Goal: Task Accomplishment & Management: Use online tool/utility

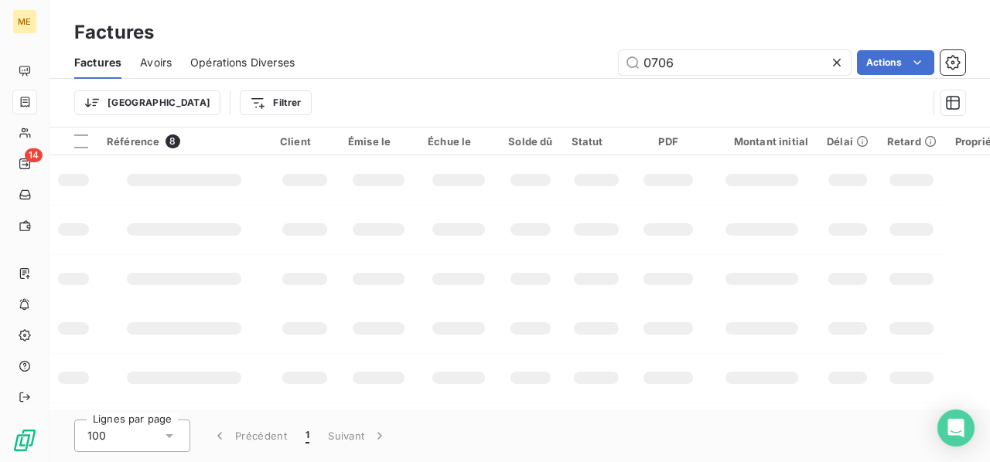
scroll to position [49, 0]
type input "0"
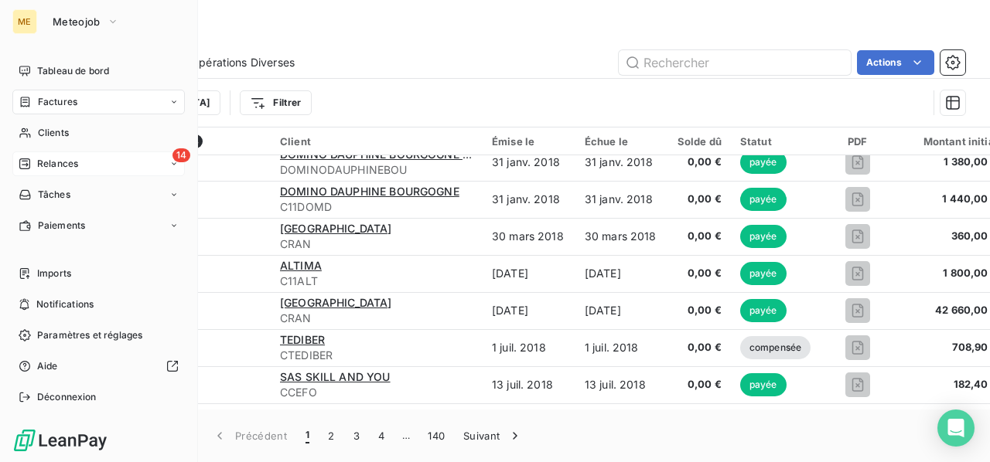
click at [58, 159] on span "Relances" at bounding box center [57, 164] width 41 height 14
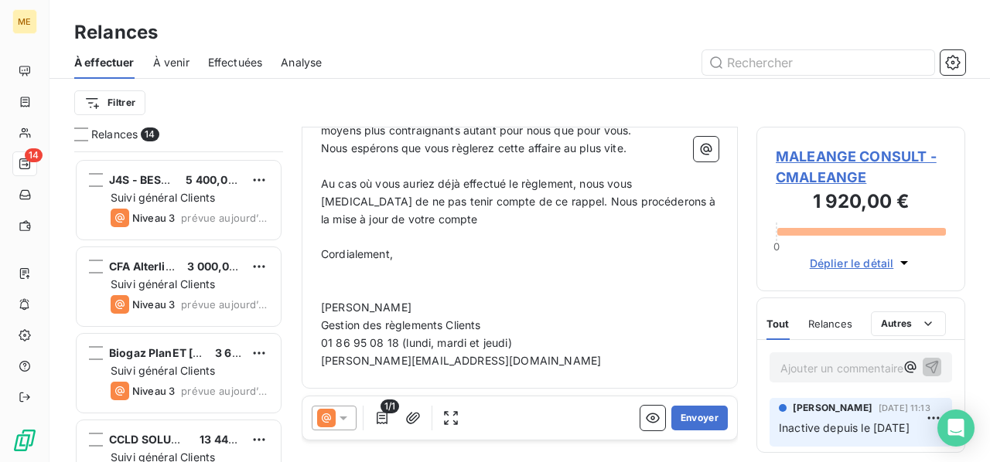
scroll to position [902, 0]
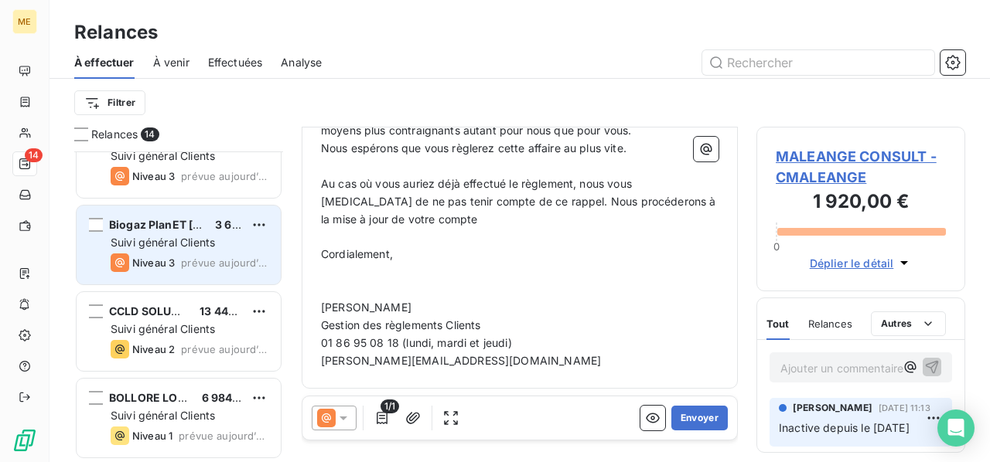
click at [189, 245] on span "Suivi général Clients" at bounding box center [163, 242] width 104 height 13
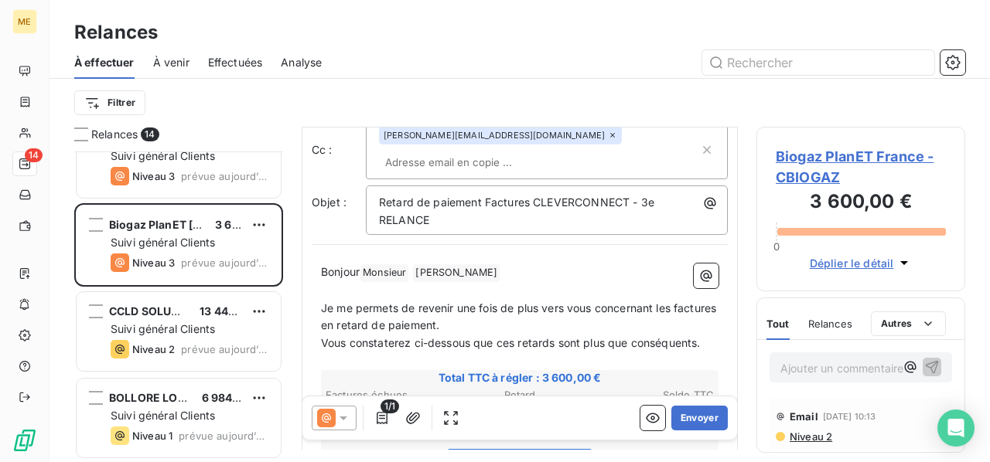
scroll to position [155, 0]
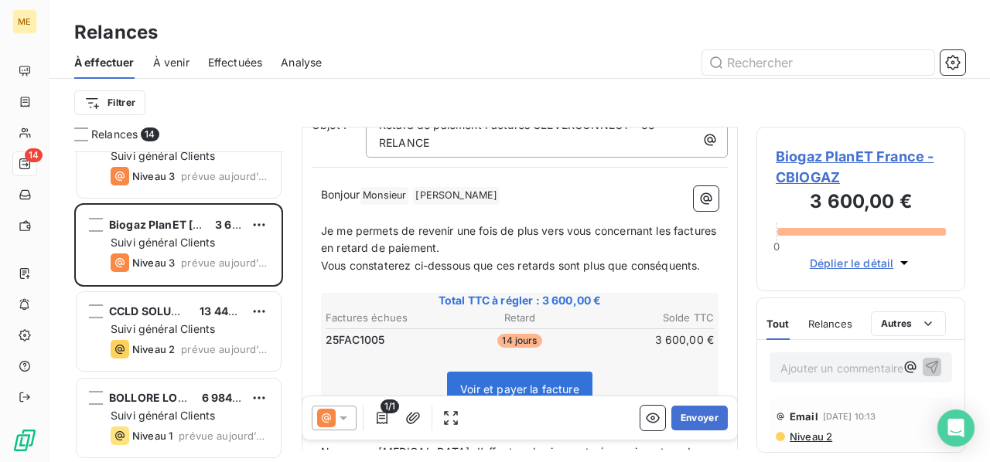
click at [345, 413] on icon at bounding box center [343, 418] width 15 height 15
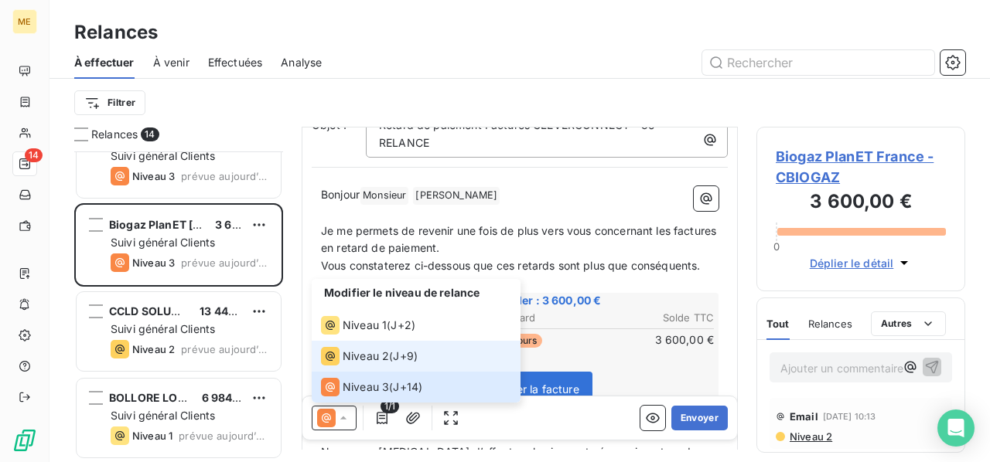
click at [351, 367] on li "Niveau 2 ( J+9 )" at bounding box center [416, 356] width 209 height 31
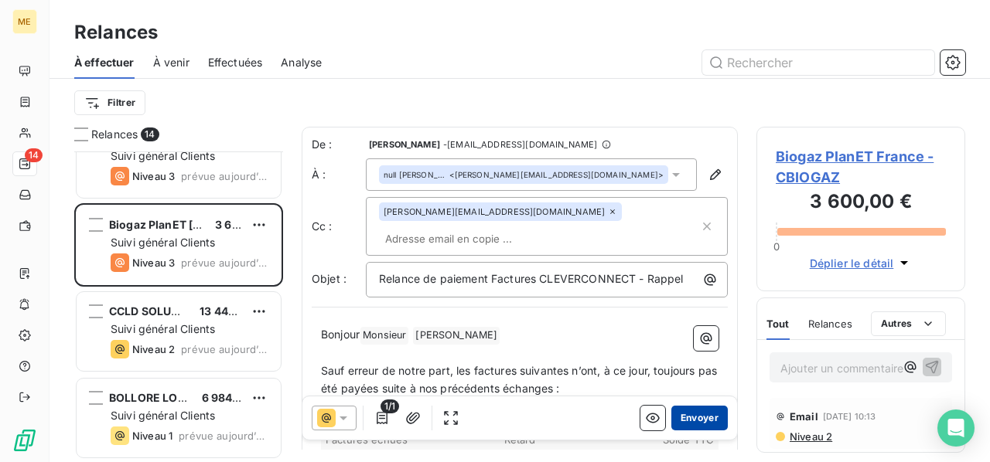
click at [691, 418] on button "Envoyer" at bounding box center [699, 418] width 56 height 25
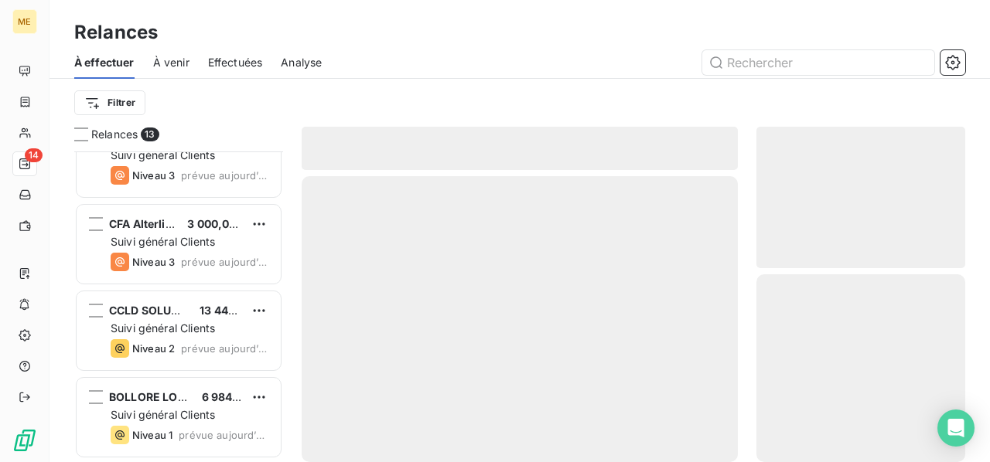
scroll to position [815, 0]
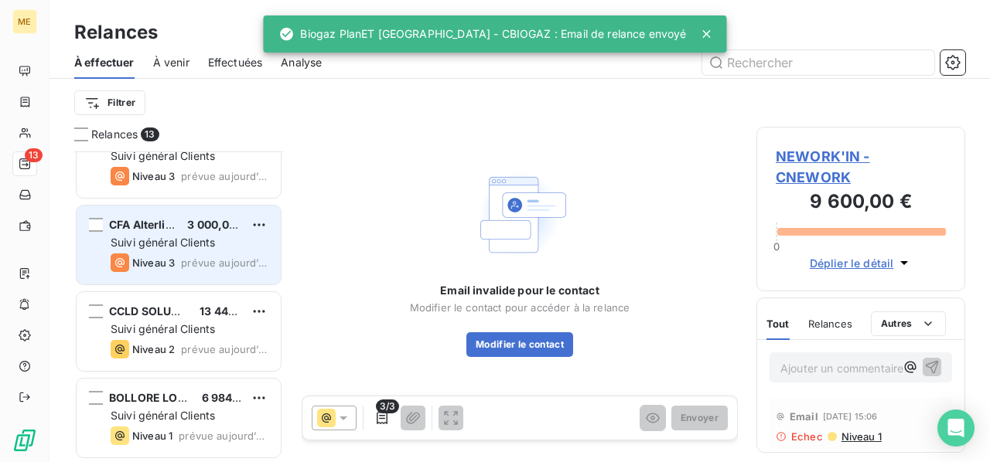
click at [176, 242] on span "Suivi général Clients" at bounding box center [163, 242] width 104 height 13
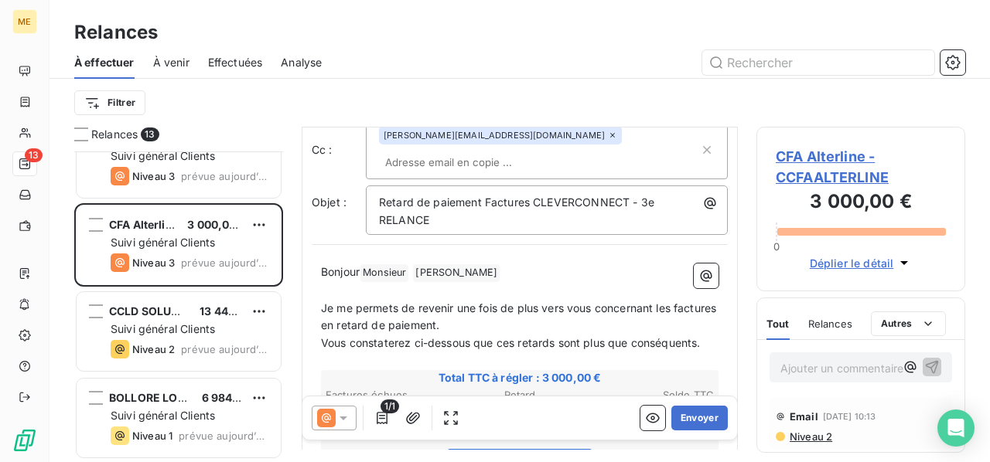
scroll to position [155, 0]
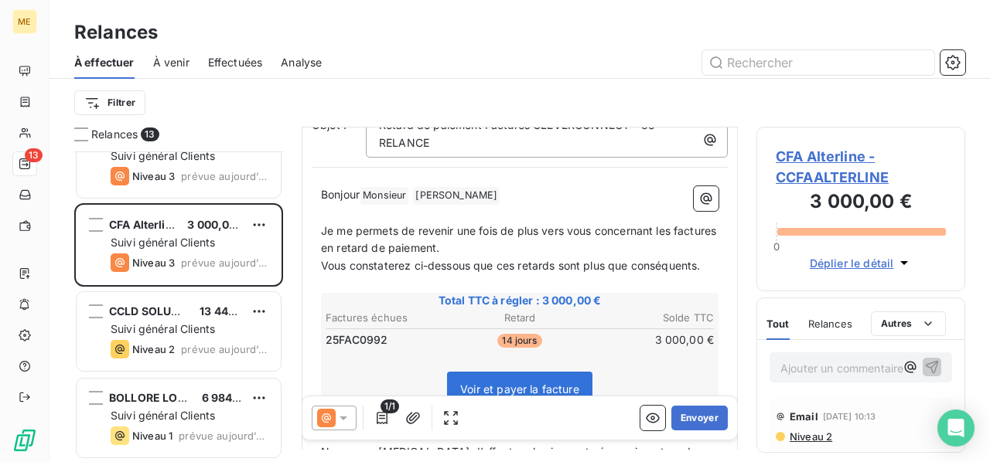
drag, startPoint x: 343, startPoint y: 418, endPoint x: 339, endPoint y: 403, distance: 16.1
click at [343, 417] on icon at bounding box center [344, 419] width 8 height 4
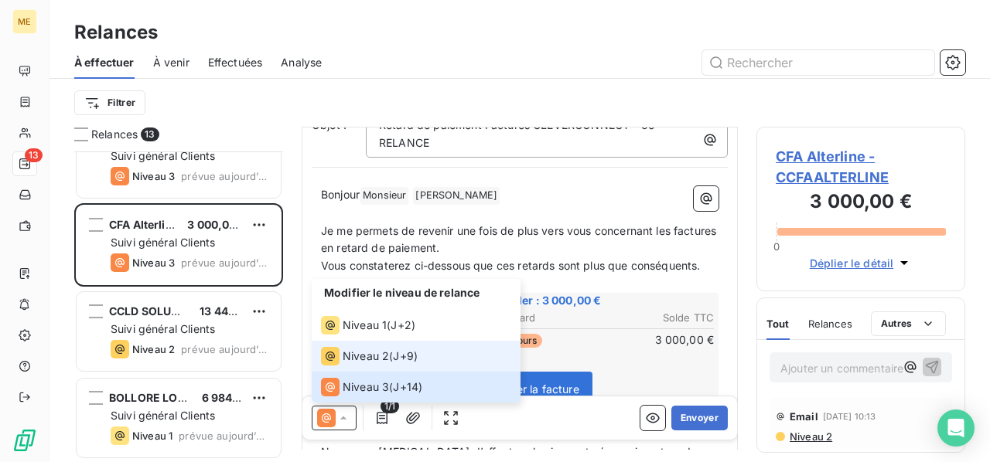
click at [349, 362] on span "Niveau 2" at bounding box center [366, 356] width 46 height 15
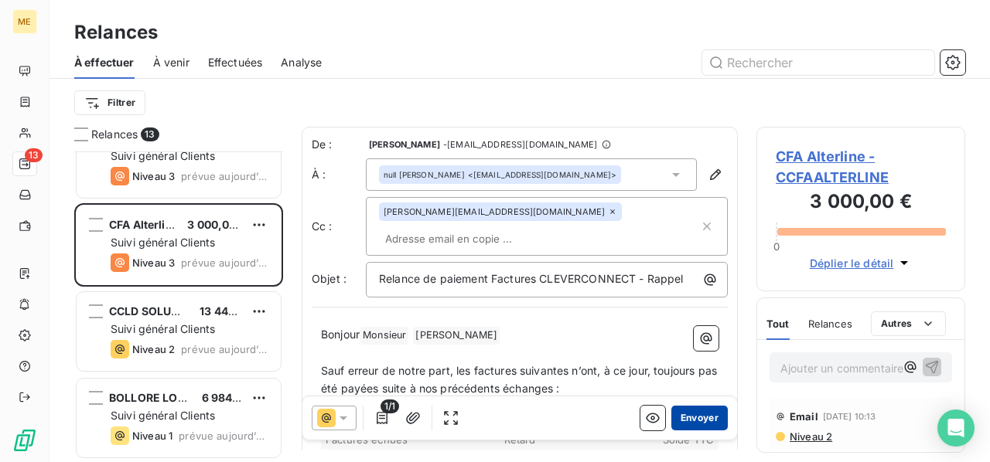
click at [685, 418] on button "Envoyer" at bounding box center [699, 418] width 56 height 25
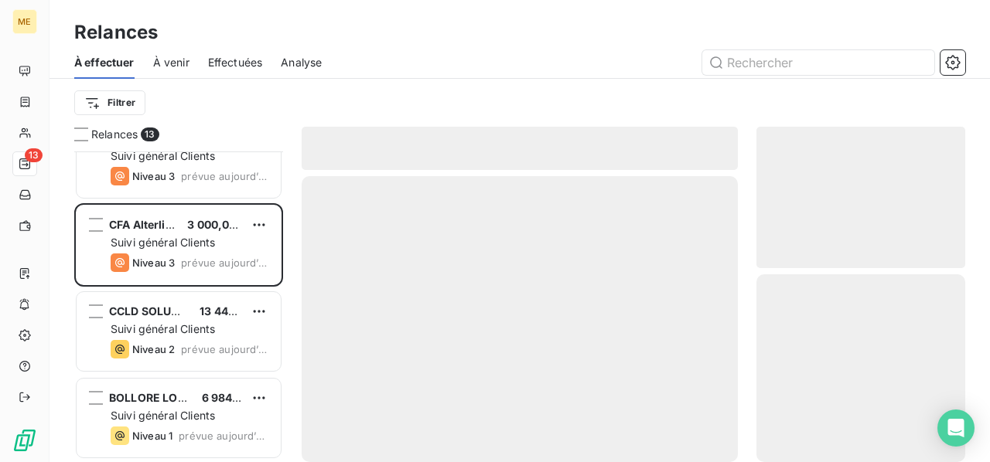
scroll to position [729, 0]
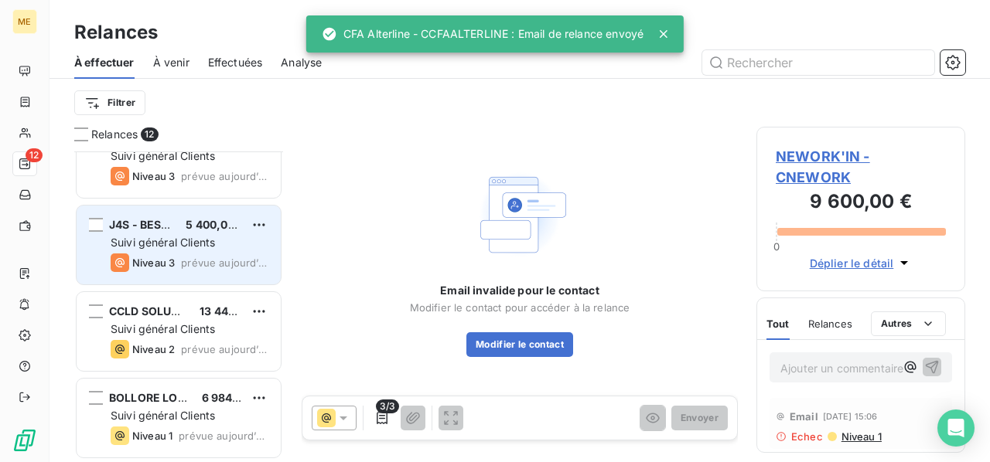
click at [203, 268] on span "prévue aujourd’hui" at bounding box center [224, 263] width 87 height 12
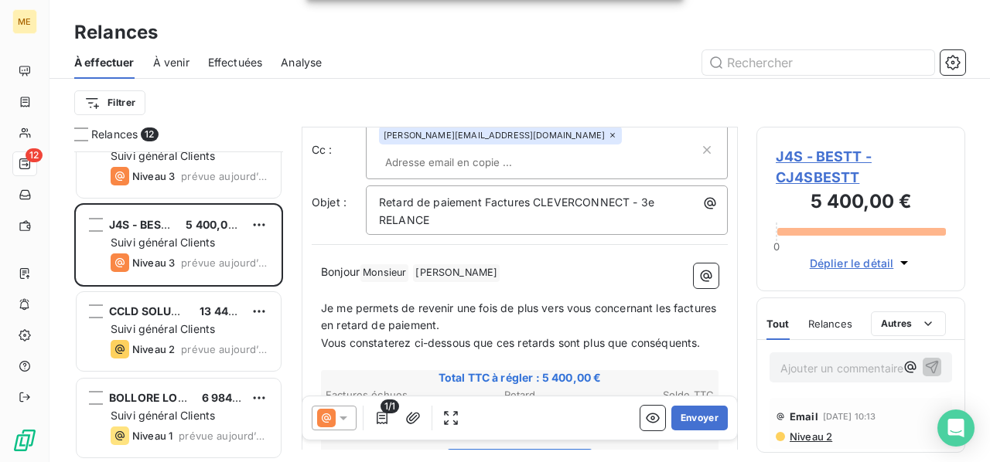
scroll to position [155, 0]
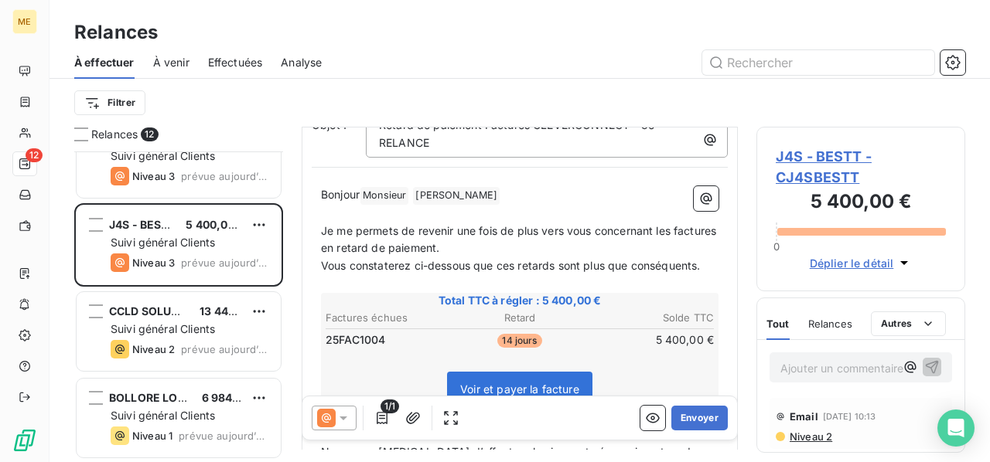
drag, startPoint x: 345, startPoint y: 418, endPoint x: 345, endPoint y: 407, distance: 11.6
click at [345, 417] on icon at bounding box center [343, 418] width 15 height 15
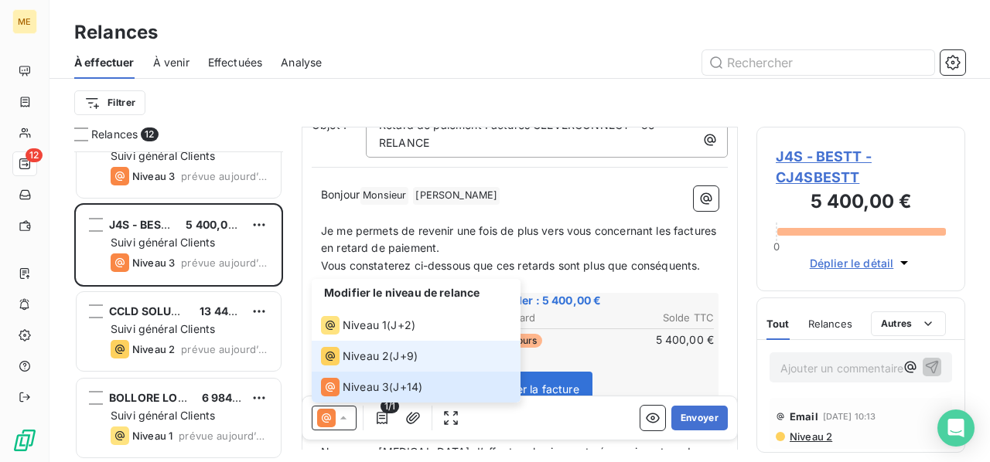
click at [361, 361] on span "Niveau 2" at bounding box center [366, 356] width 46 height 15
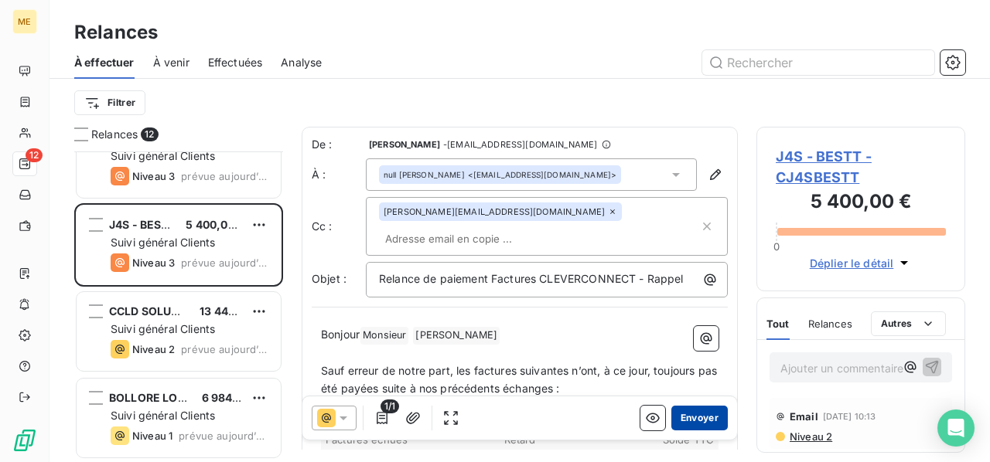
click at [691, 418] on button "Envoyer" at bounding box center [699, 418] width 56 height 25
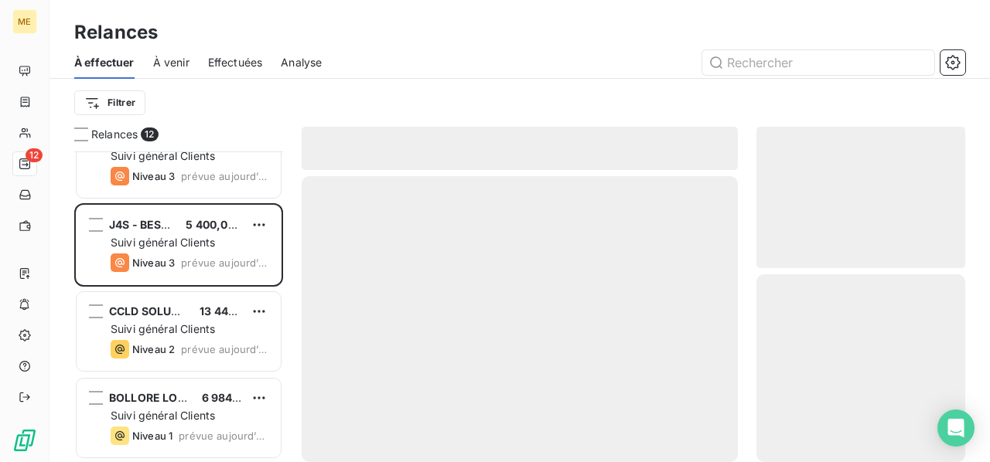
scroll to position [642, 0]
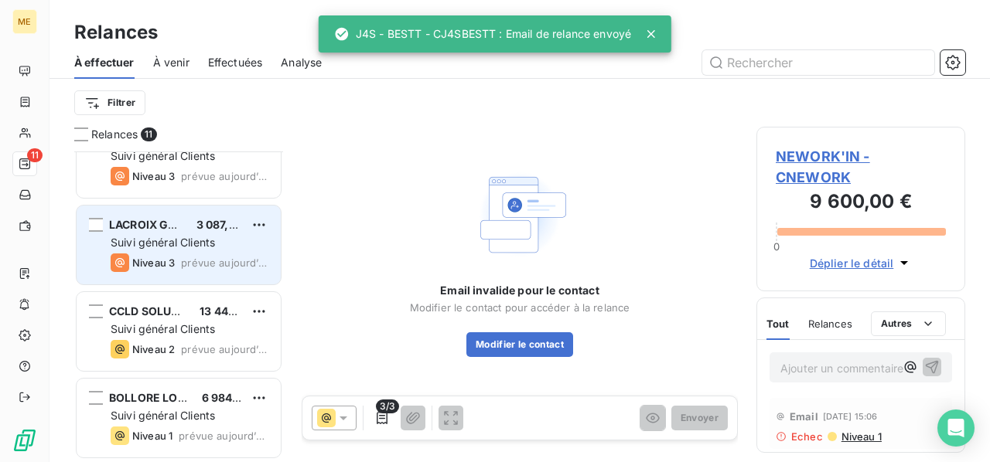
click at [169, 254] on div "Niveau 3" at bounding box center [143, 263] width 64 height 19
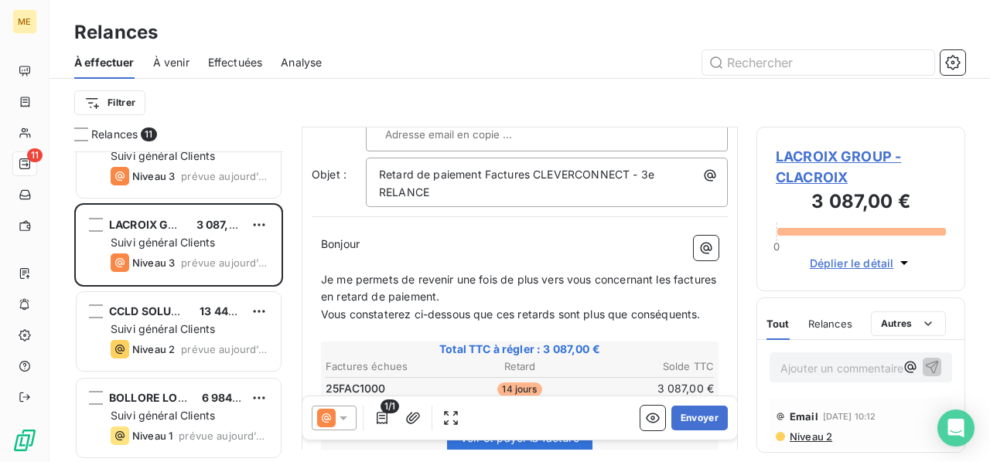
scroll to position [232, 0]
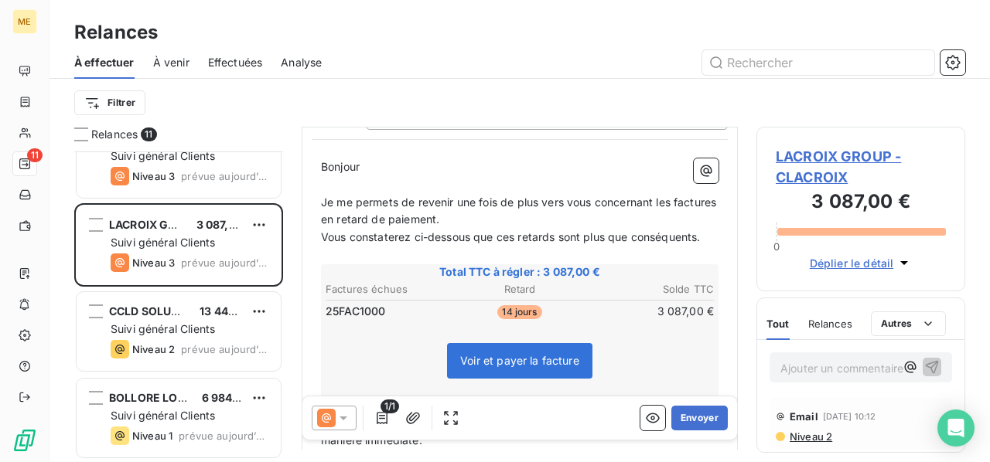
click at [343, 416] on icon at bounding box center [343, 418] width 15 height 15
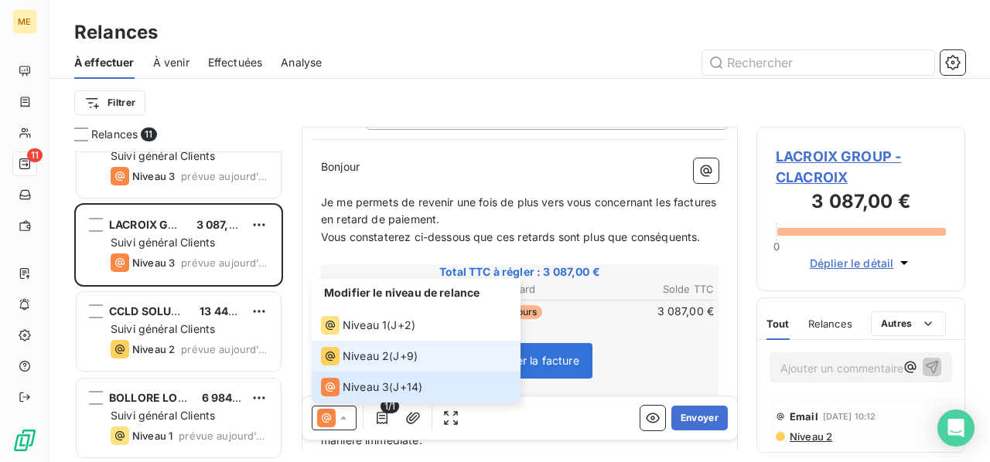
click at [356, 362] on span "Niveau 2" at bounding box center [366, 356] width 46 height 15
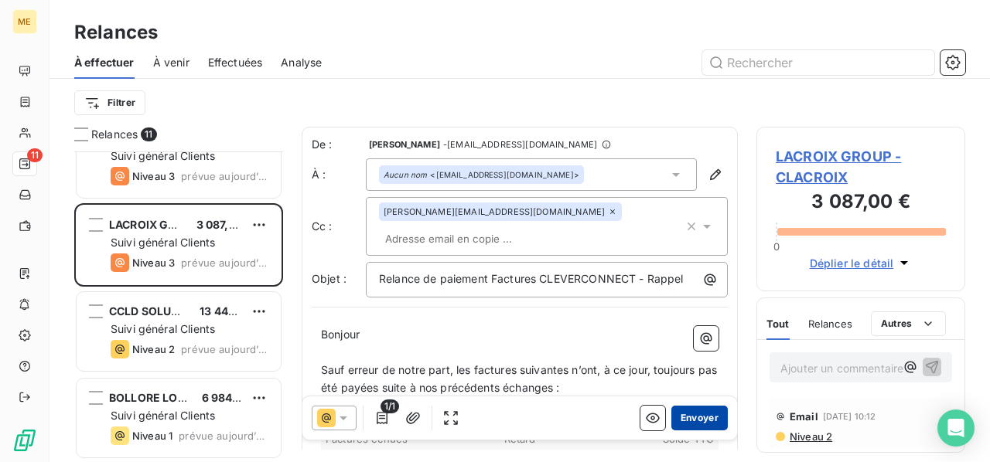
click at [693, 421] on button "Envoyer" at bounding box center [699, 418] width 56 height 25
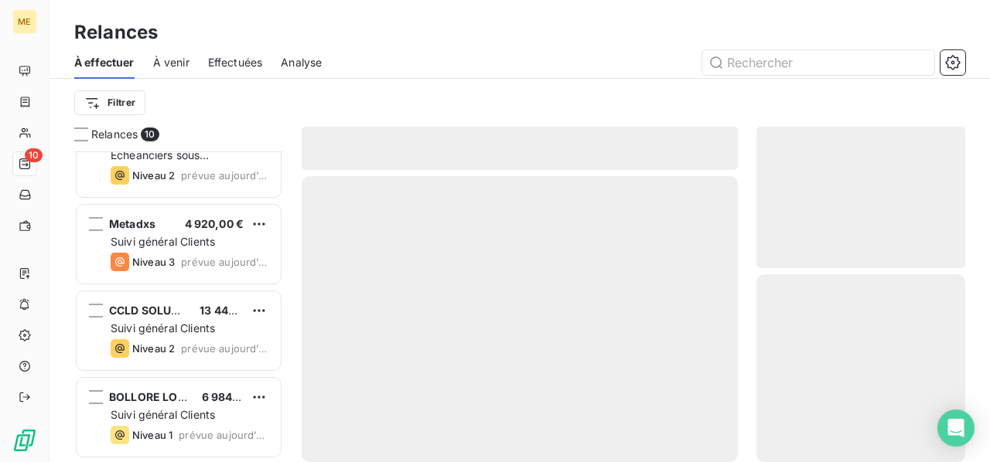
scroll to position [555, 0]
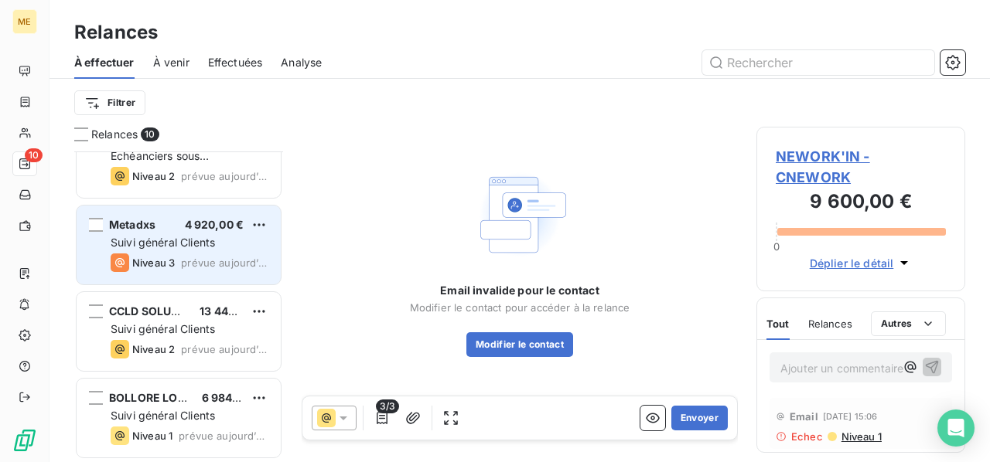
click at [172, 246] on span "Suivi général Clients" at bounding box center [163, 242] width 104 height 13
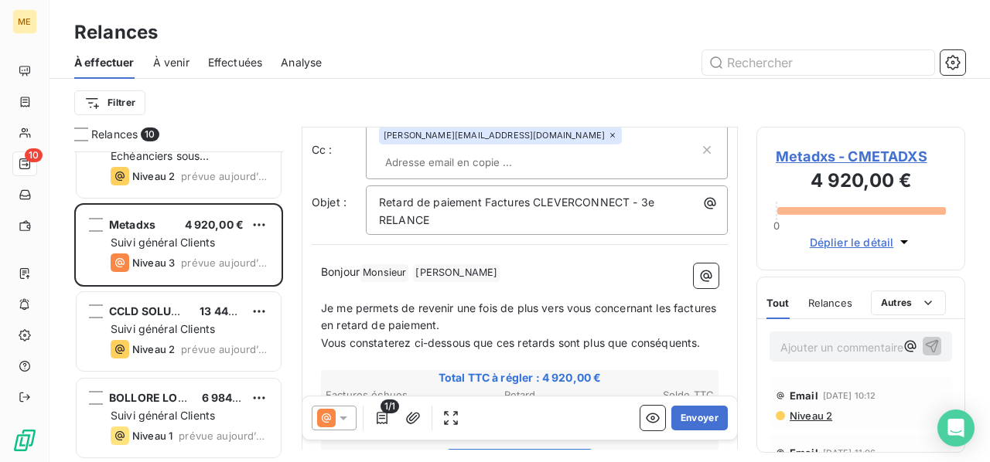
scroll to position [155, 0]
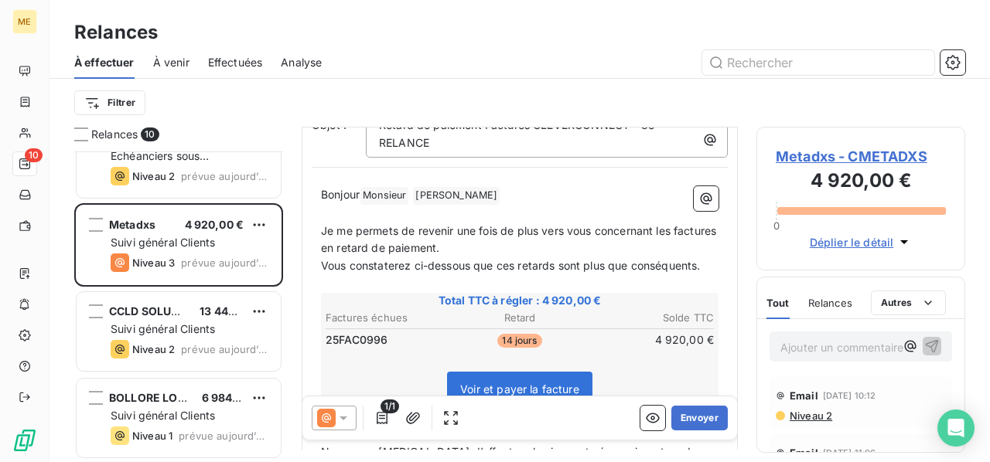
click at [342, 421] on icon at bounding box center [343, 418] width 15 height 15
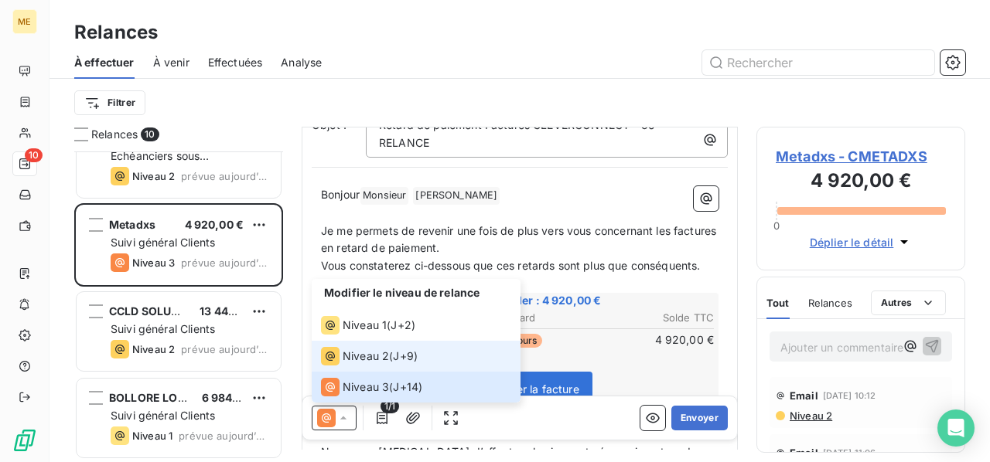
click at [367, 357] on span "Niveau 2" at bounding box center [366, 356] width 46 height 15
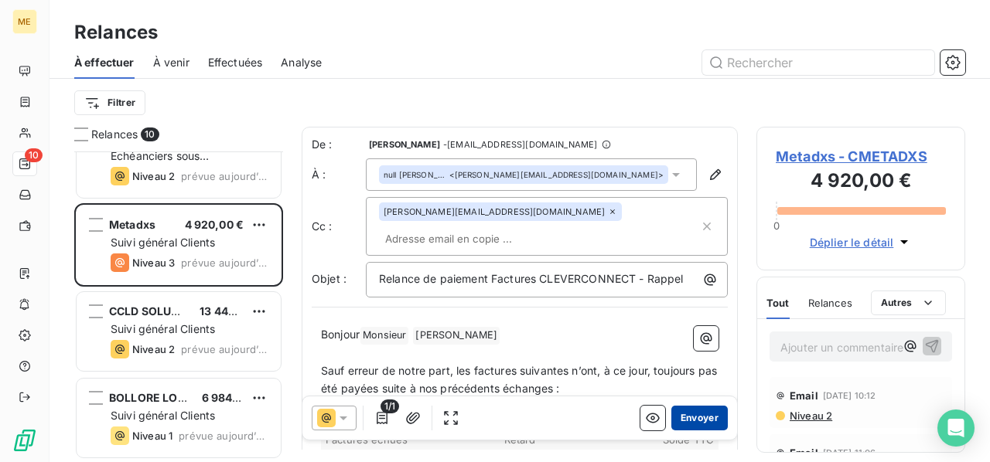
click at [690, 421] on button "Envoyer" at bounding box center [699, 418] width 56 height 25
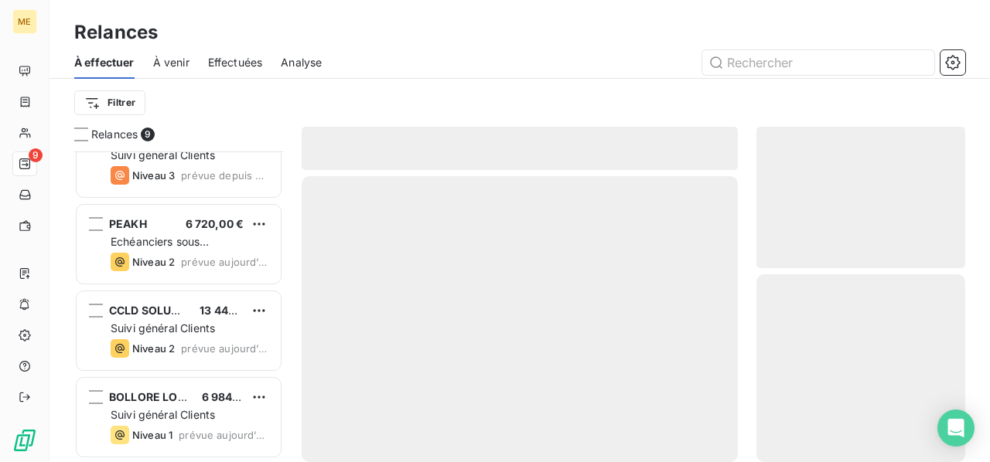
scroll to position [469, 0]
